Goal: Information Seeking & Learning: Stay updated

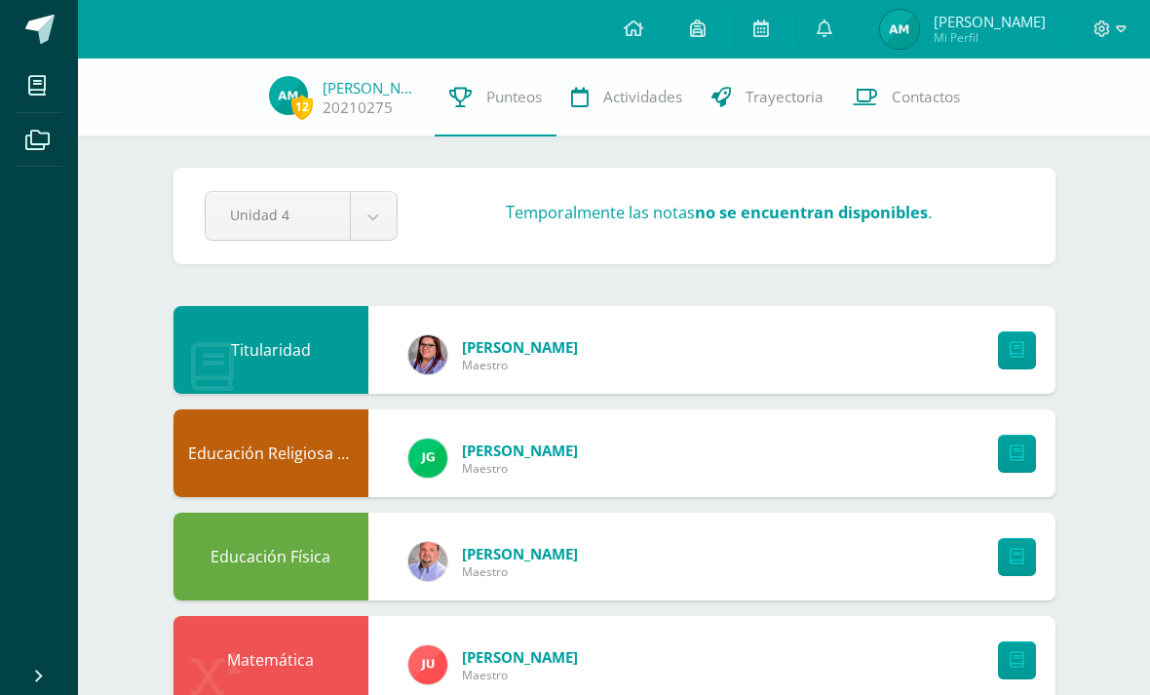
scroll to position [1, 0]
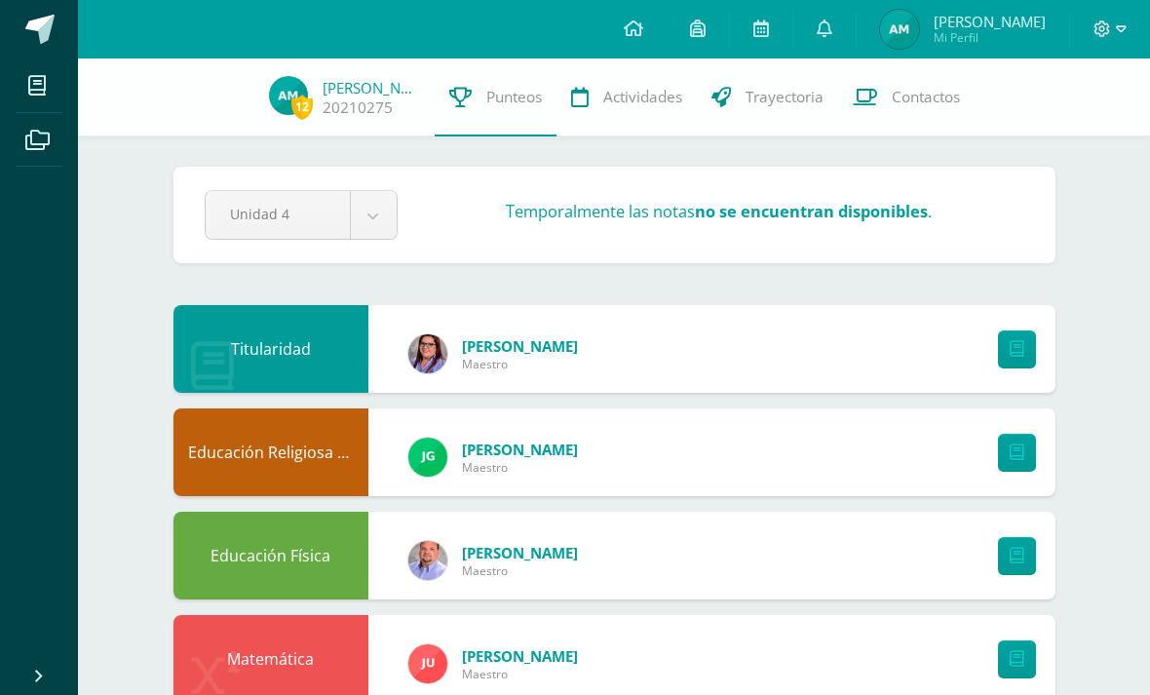
click at [906, 44] on img at bounding box center [899, 29] width 39 height 39
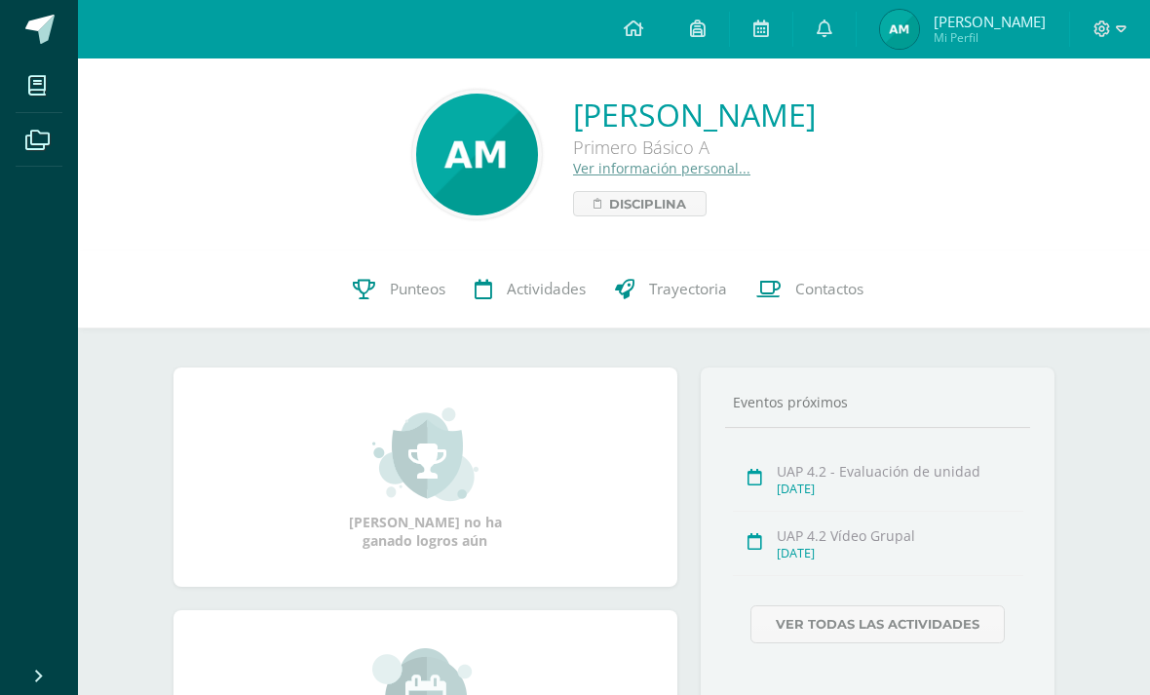
click at [813, 35] on link at bounding box center [824, 29] width 62 height 58
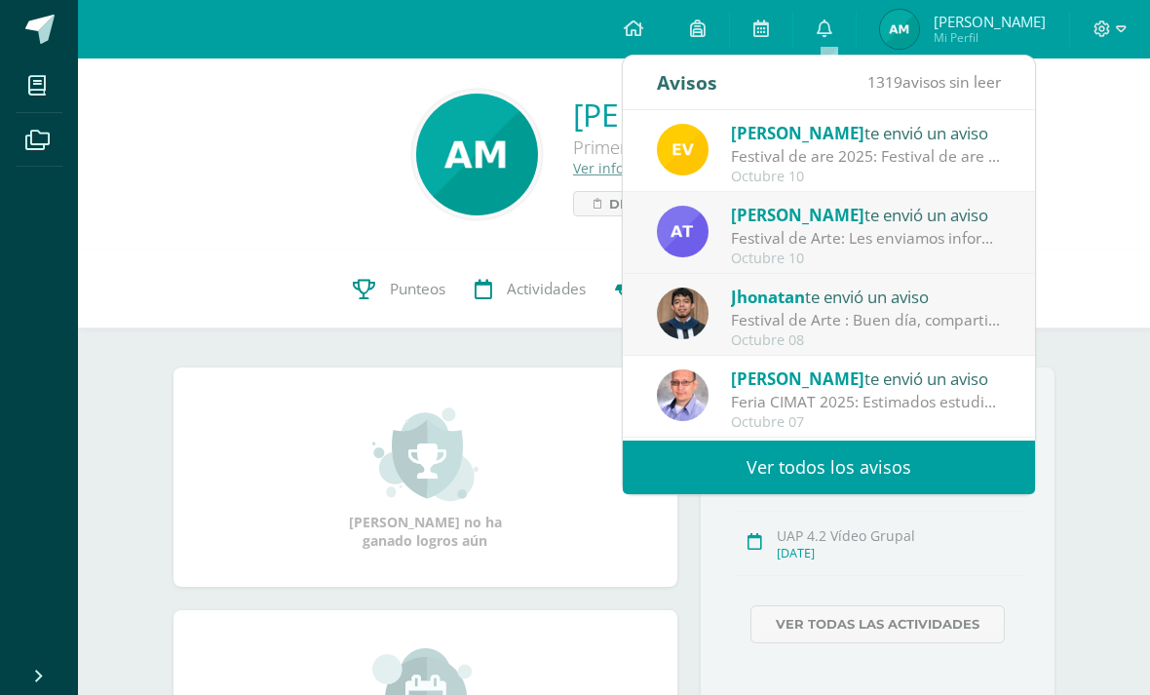
click at [965, 170] on div "Octubre 10" at bounding box center [866, 177] width 271 height 17
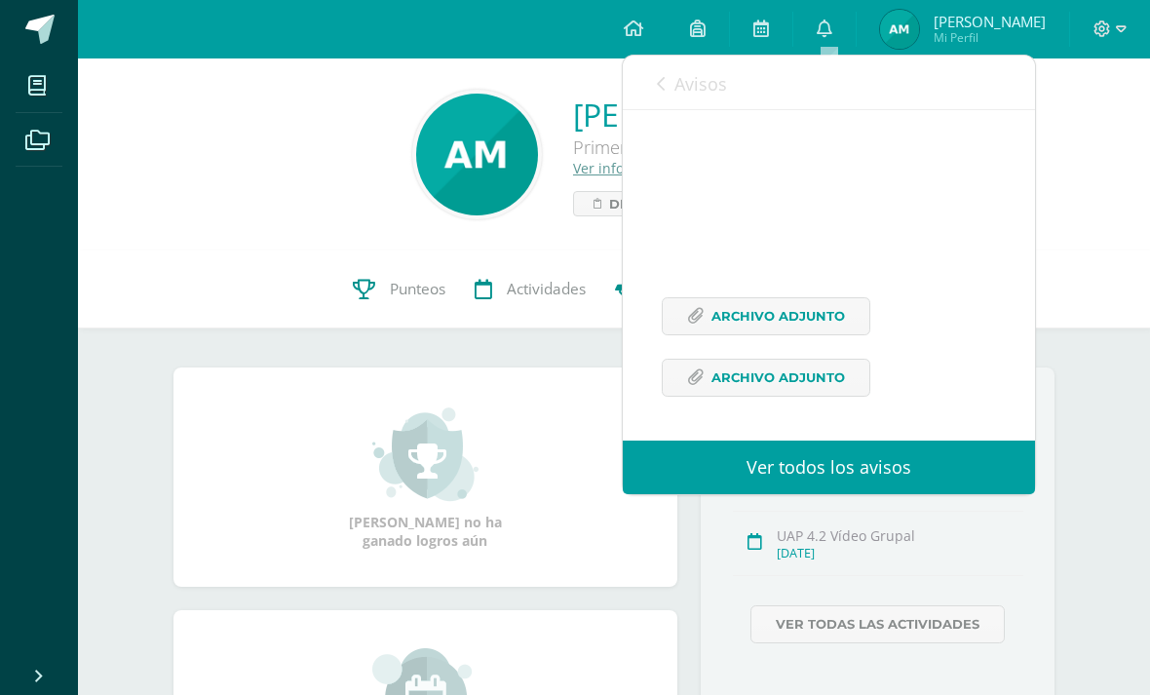
scroll to position [237, 0]
click at [830, 318] on span "Archivo Adjunto" at bounding box center [777, 316] width 133 height 36
click at [813, 376] on span "Archivo Adjunto" at bounding box center [777, 378] width 133 height 36
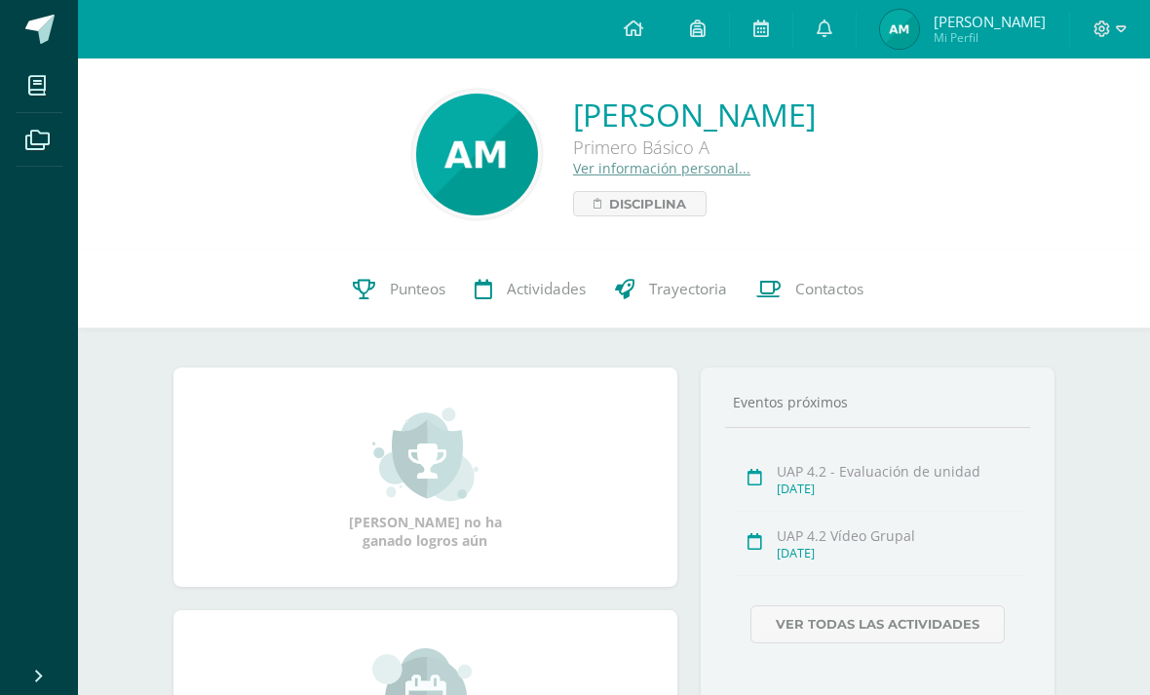
click at [763, 30] on icon at bounding box center [761, 28] width 16 height 18
click at [835, 51] on link at bounding box center [824, 29] width 62 height 58
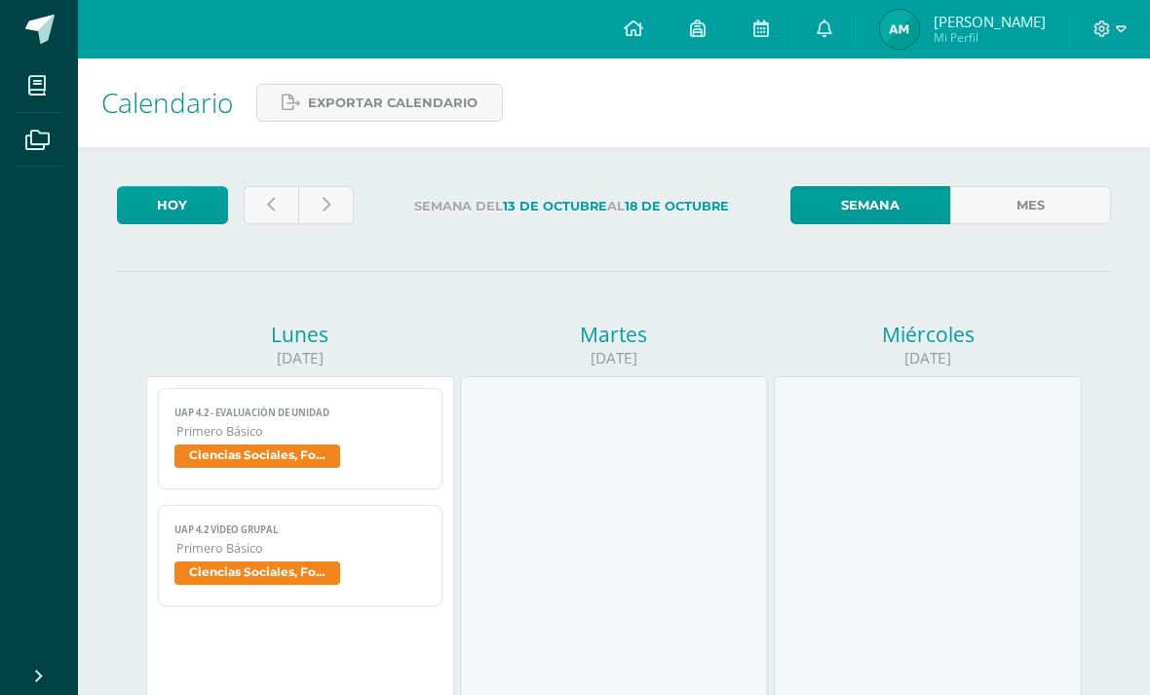
click at [838, 26] on link at bounding box center [824, 29] width 62 height 58
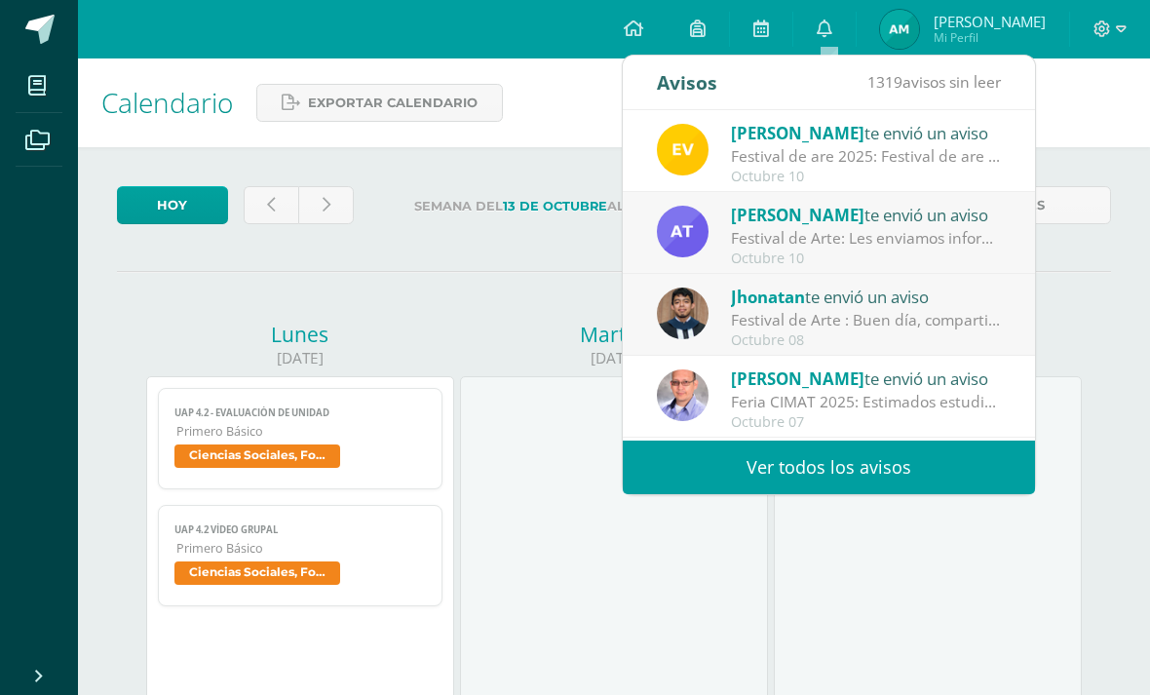
scroll to position [17, 0]
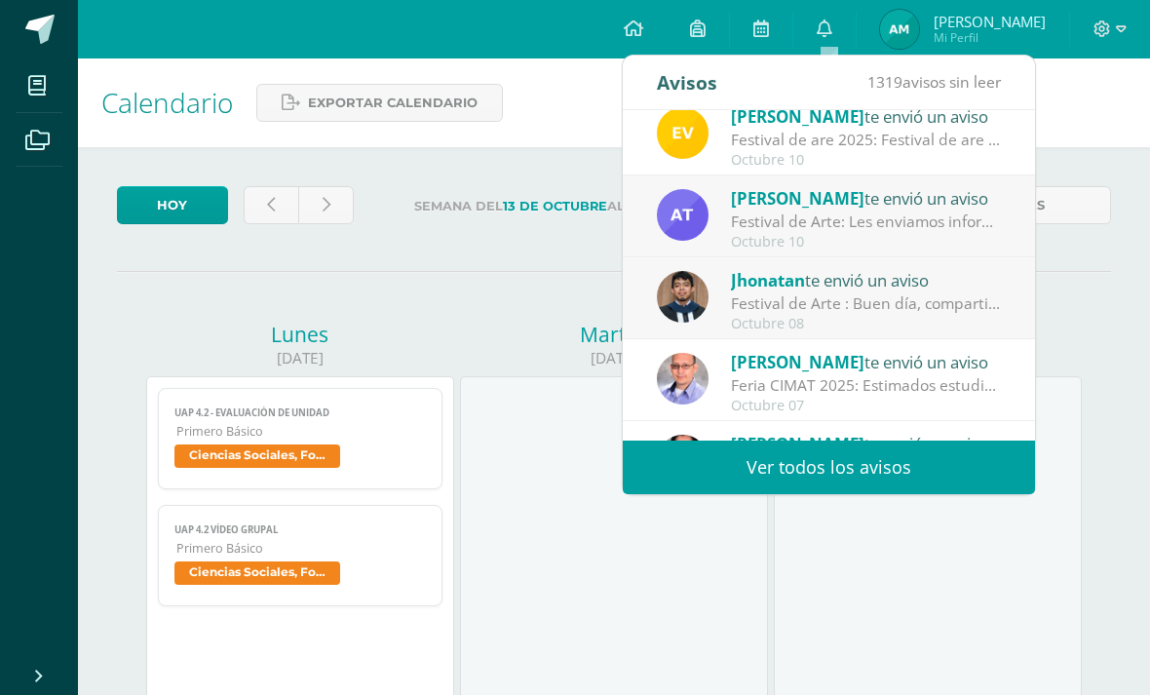
click at [980, 308] on div "Festival de Arte : Buen día, compartimos información importante sobre nuestro f…" at bounding box center [866, 303] width 271 height 22
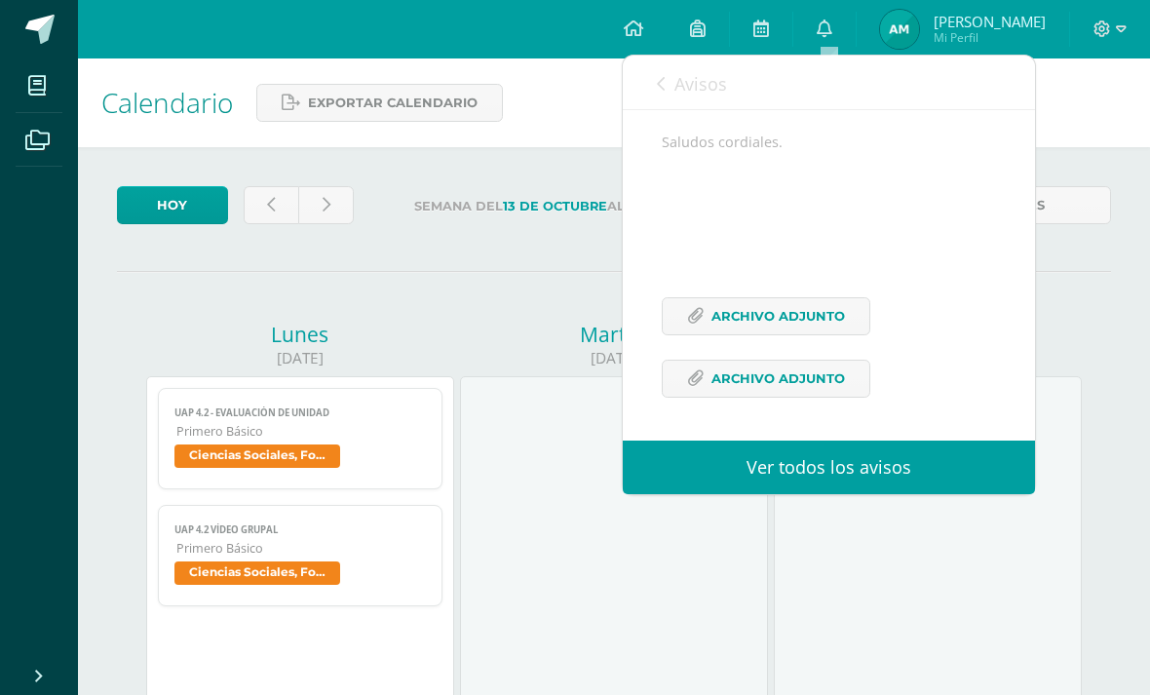
scroll to position [258, 0]
click at [840, 334] on span "Archivo Adjunto" at bounding box center [777, 316] width 133 height 36
click at [799, 397] on span "Archivo Adjunto" at bounding box center [777, 378] width 133 height 36
click at [676, 88] on span "Avisos" at bounding box center [700, 83] width 53 height 23
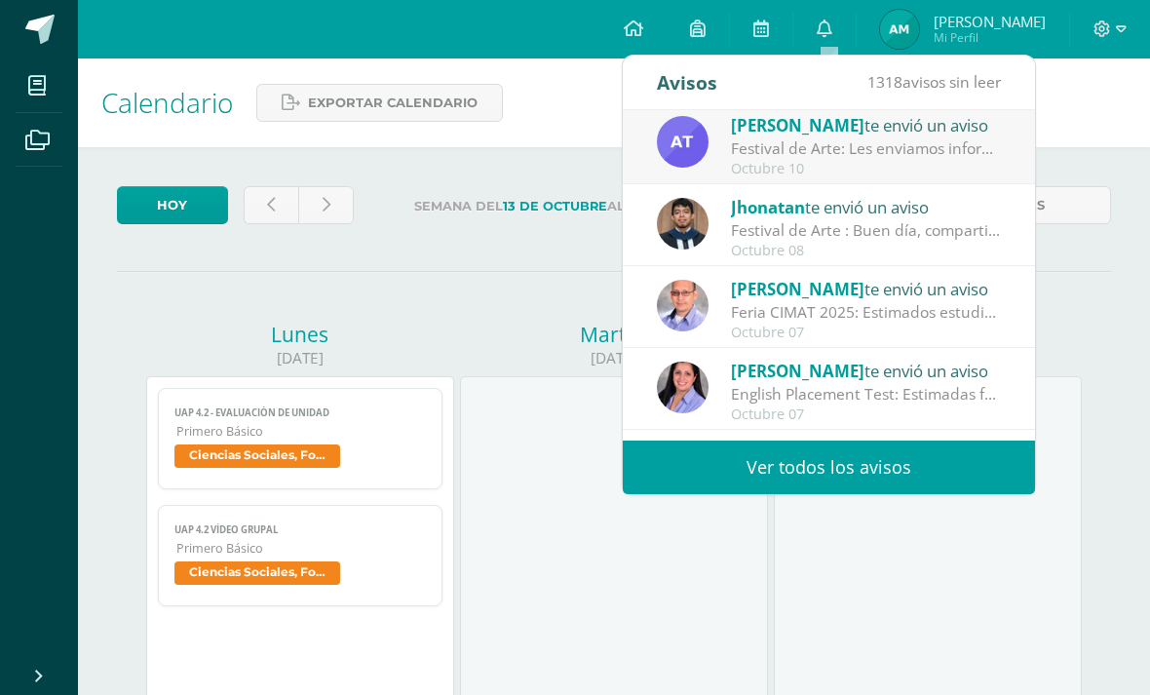
scroll to position [91, 0]
click at [767, 290] on span "[PERSON_NAME]" at bounding box center [797, 288] width 133 height 22
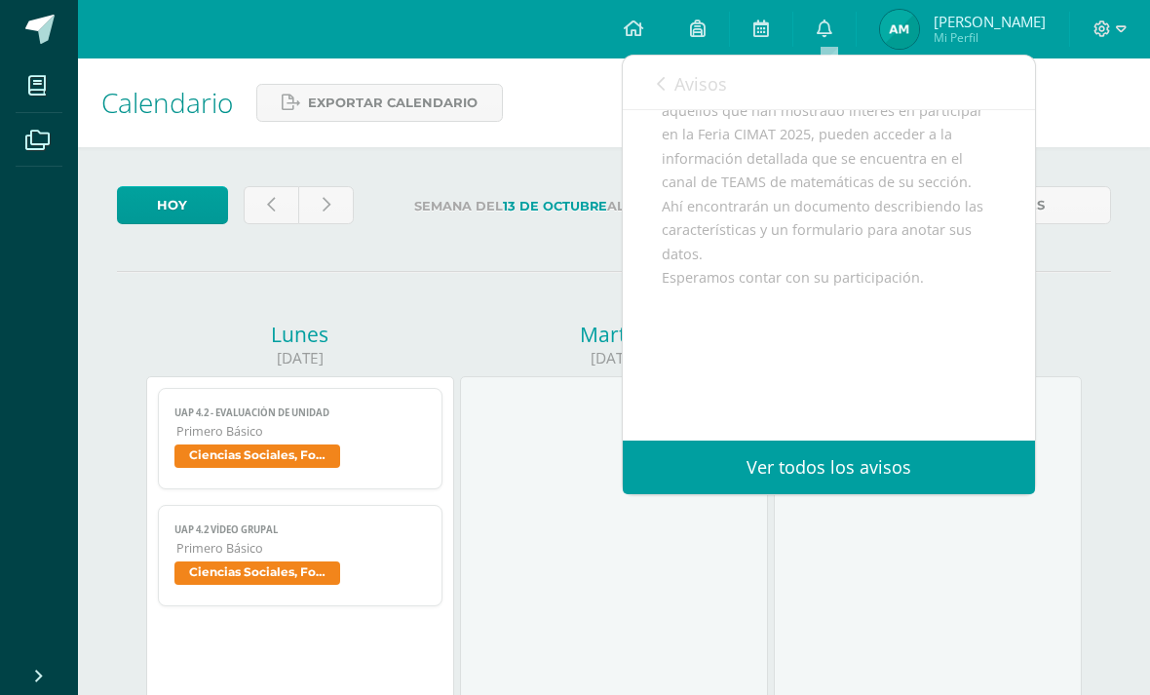
click at [648, 65] on div "Avisos 1318 avisos sin leer Avisos" at bounding box center [829, 83] width 412 height 55
click at [657, 82] on icon at bounding box center [661, 84] width 8 height 16
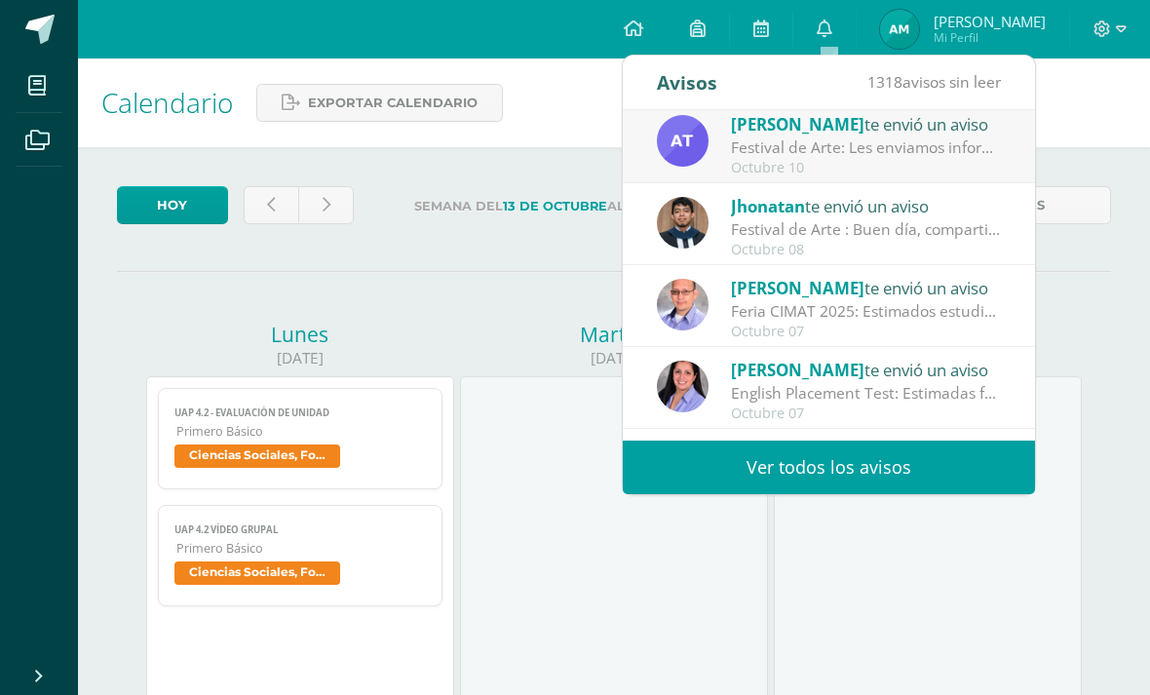
click at [1141, 48] on div at bounding box center [1110, 29] width 80 height 58
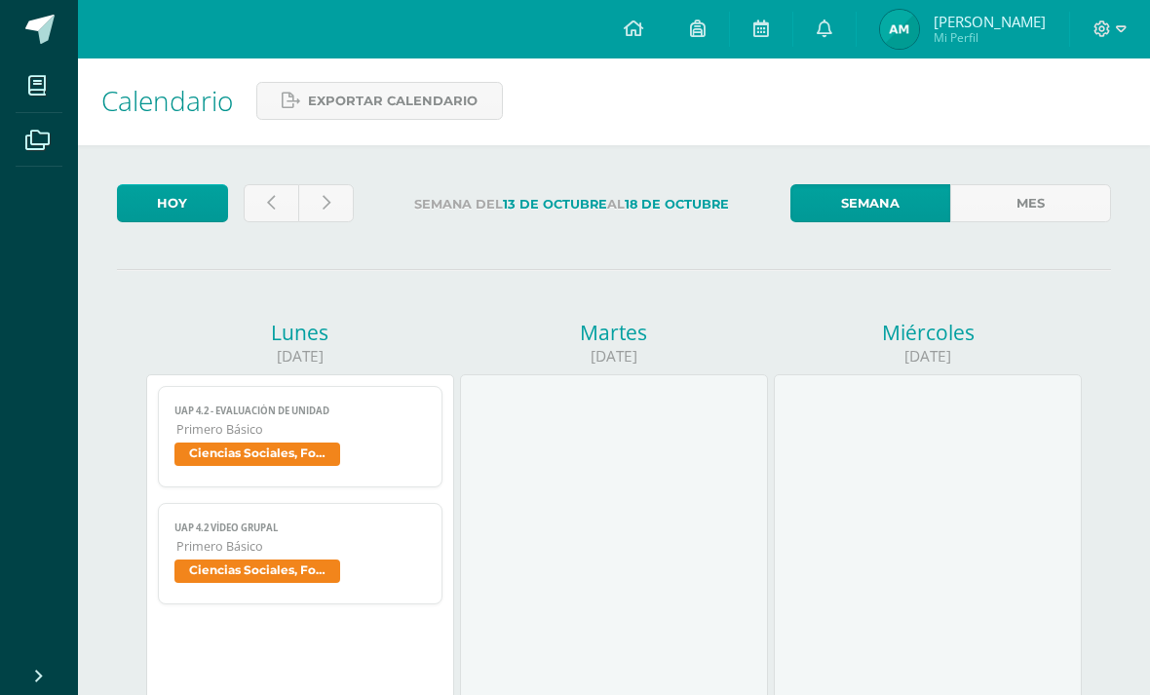
scroll to position [15, 0]
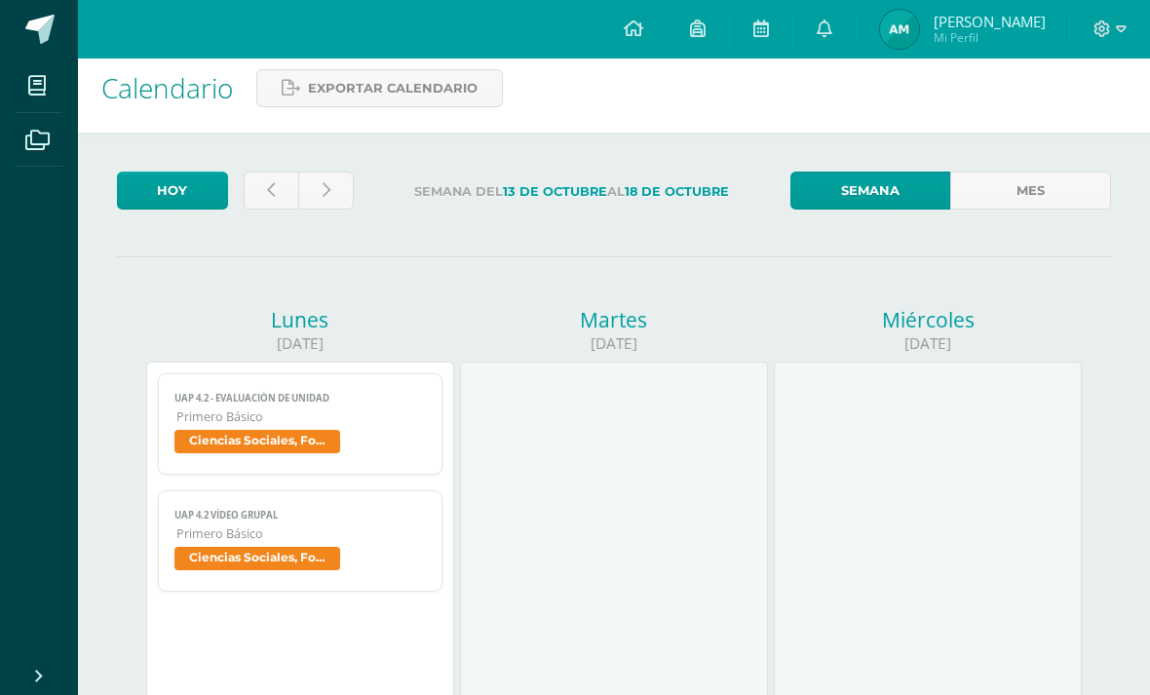
click at [919, 35] on img at bounding box center [899, 29] width 39 height 39
click at [831, 40] on span at bounding box center [824, 29] width 16 height 21
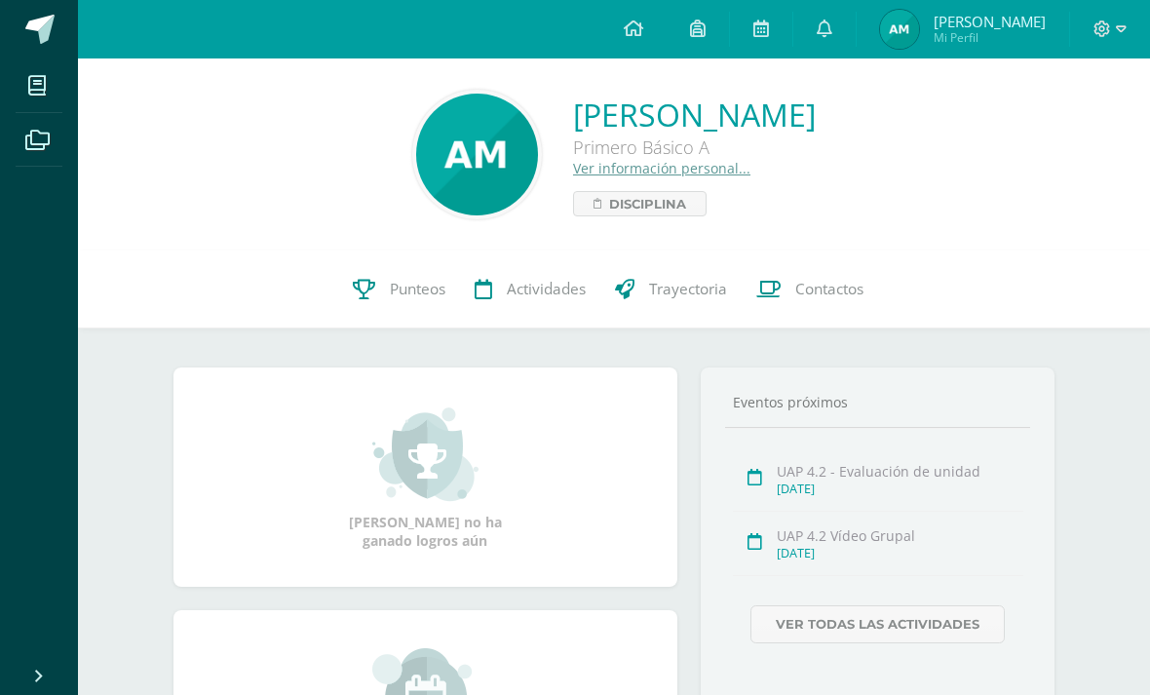
click at [832, 33] on icon at bounding box center [824, 28] width 16 height 18
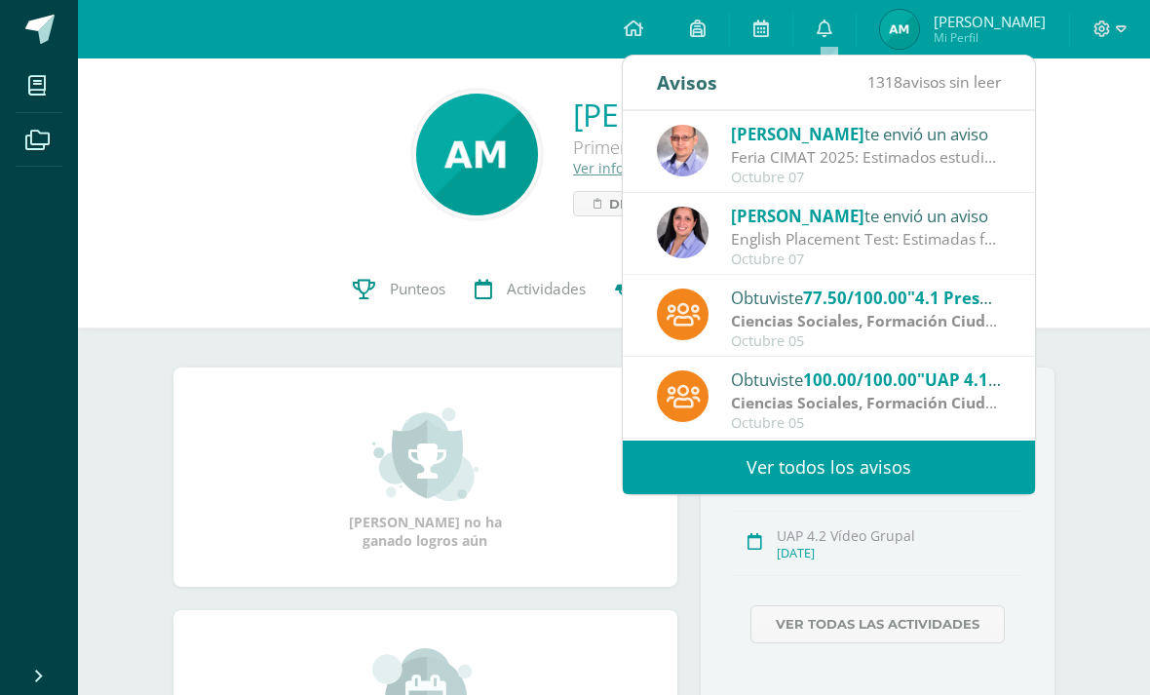
scroll to position [232, 0]
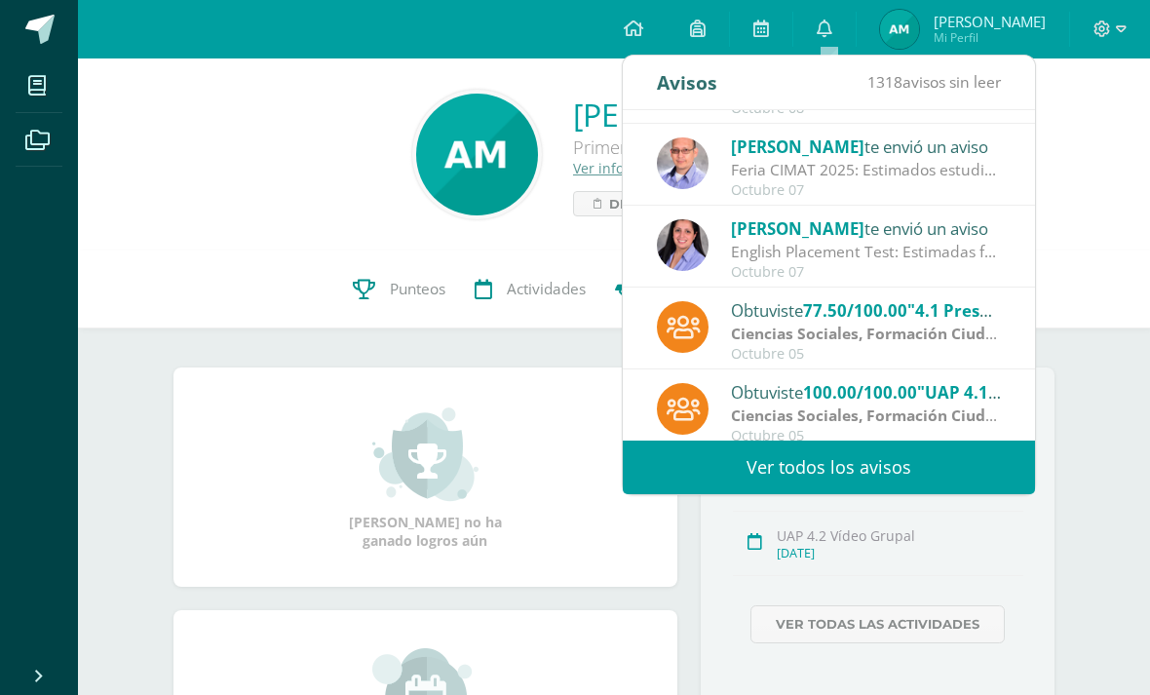
click at [915, 160] on div "Feria CIMAT 2025: Estimados estudiantes Por este medio, los departamentos de Ci…" at bounding box center [866, 170] width 271 height 22
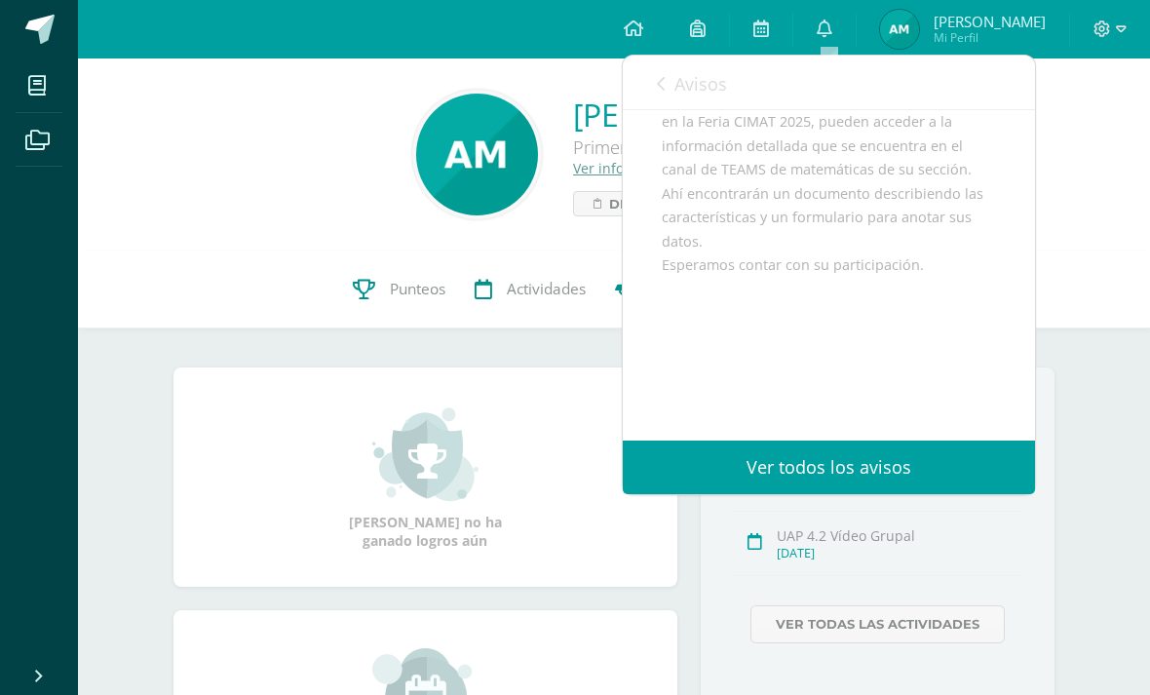
scroll to position [308, 0]
click at [669, 73] on link "Avisos" at bounding box center [692, 84] width 70 height 56
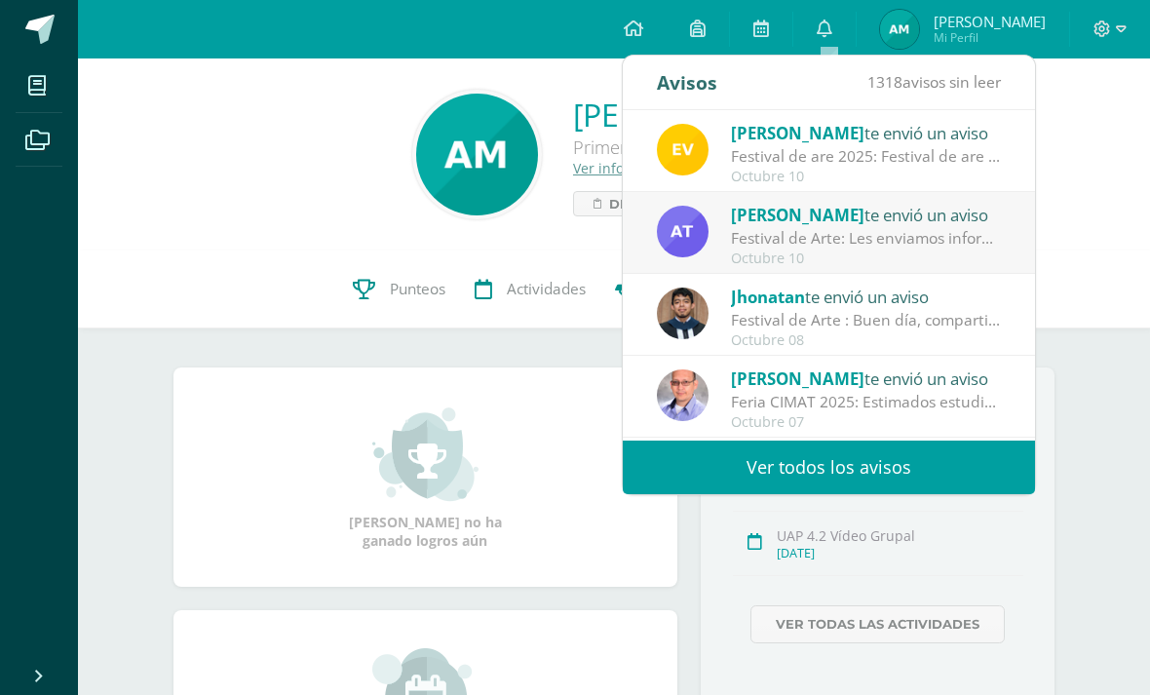
scroll to position [0, 0]
click at [896, 256] on div "Octubre 10" at bounding box center [866, 258] width 271 height 17
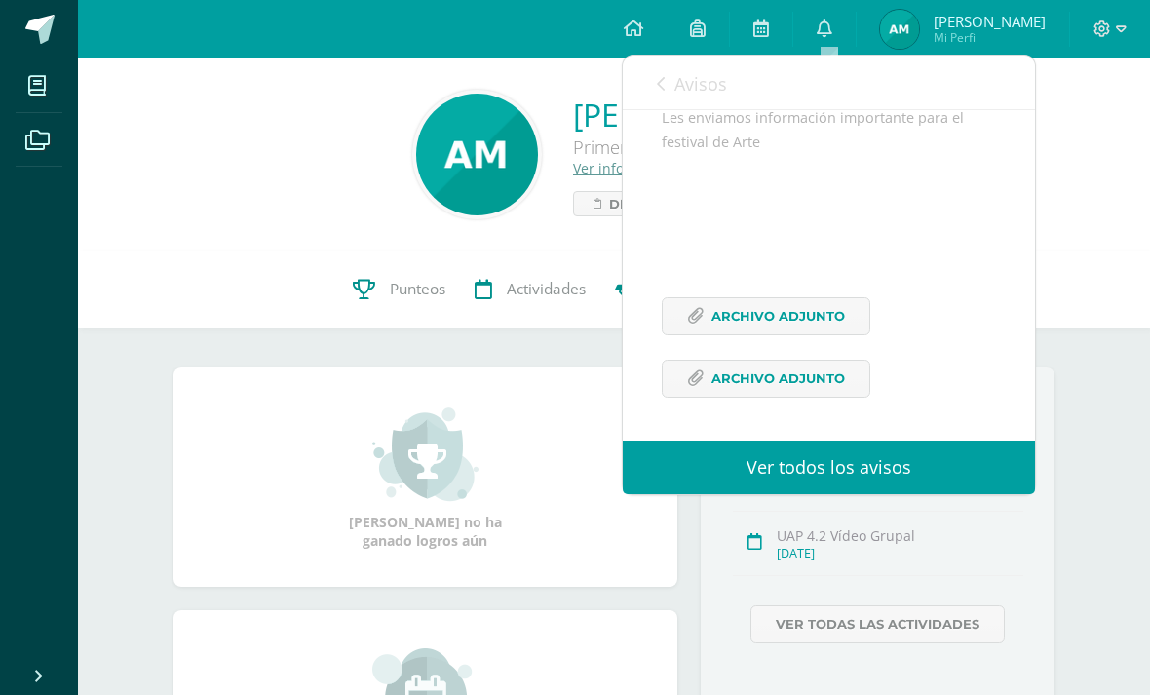
scroll to position [237, 0]
click at [812, 316] on span "Archivo Adjunto" at bounding box center [777, 316] width 133 height 36
click at [783, 360] on span "Archivo Adjunto" at bounding box center [777, 378] width 133 height 36
